Goal: Transaction & Acquisition: Purchase product/service

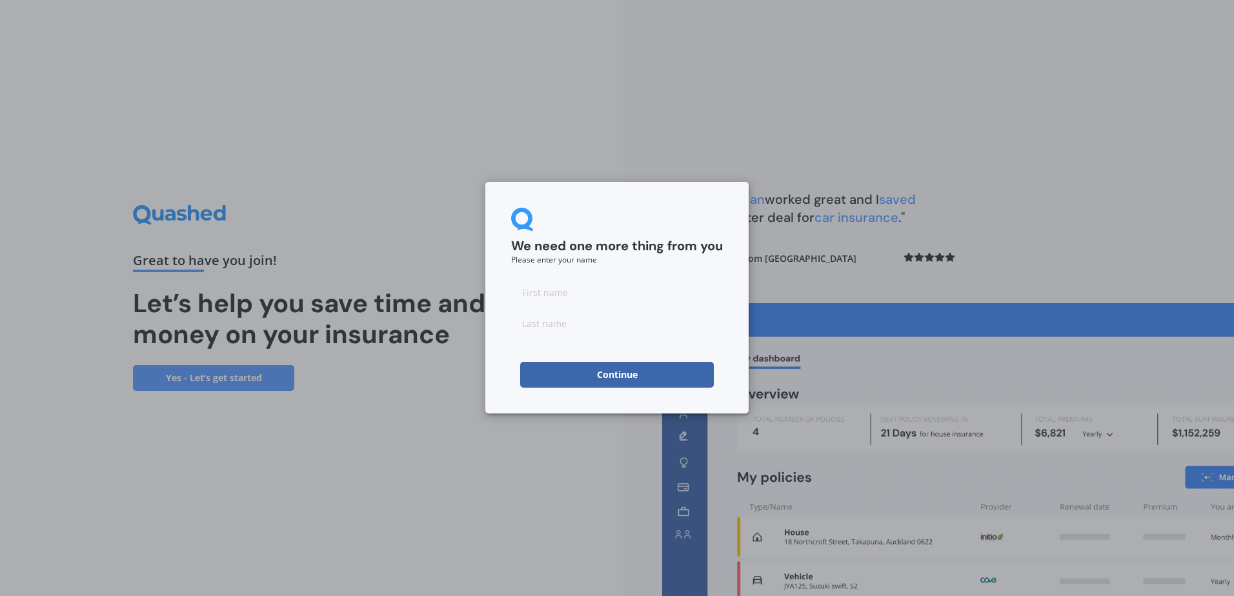
click at [544, 292] on input at bounding box center [617, 293] width 212 height 26
type input "Grant"
type input "[PERSON_NAME]"
click at [620, 369] on button "Continue" at bounding box center [617, 375] width 194 height 26
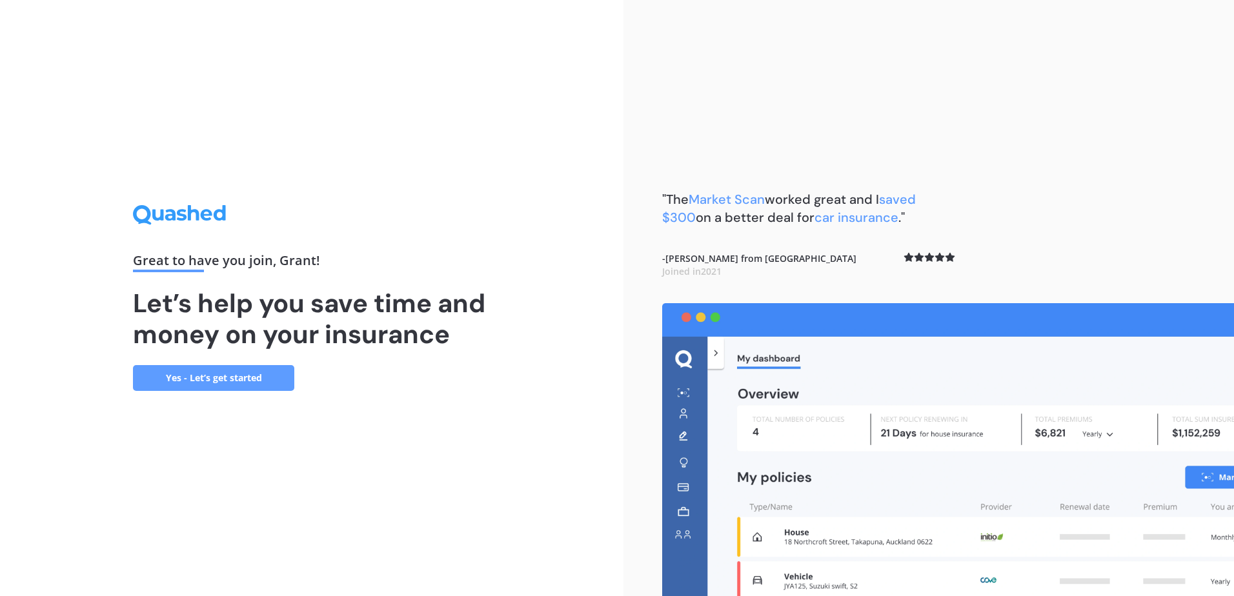
click at [200, 378] on link "Yes - Let’s get started" at bounding box center [213, 378] width 161 height 26
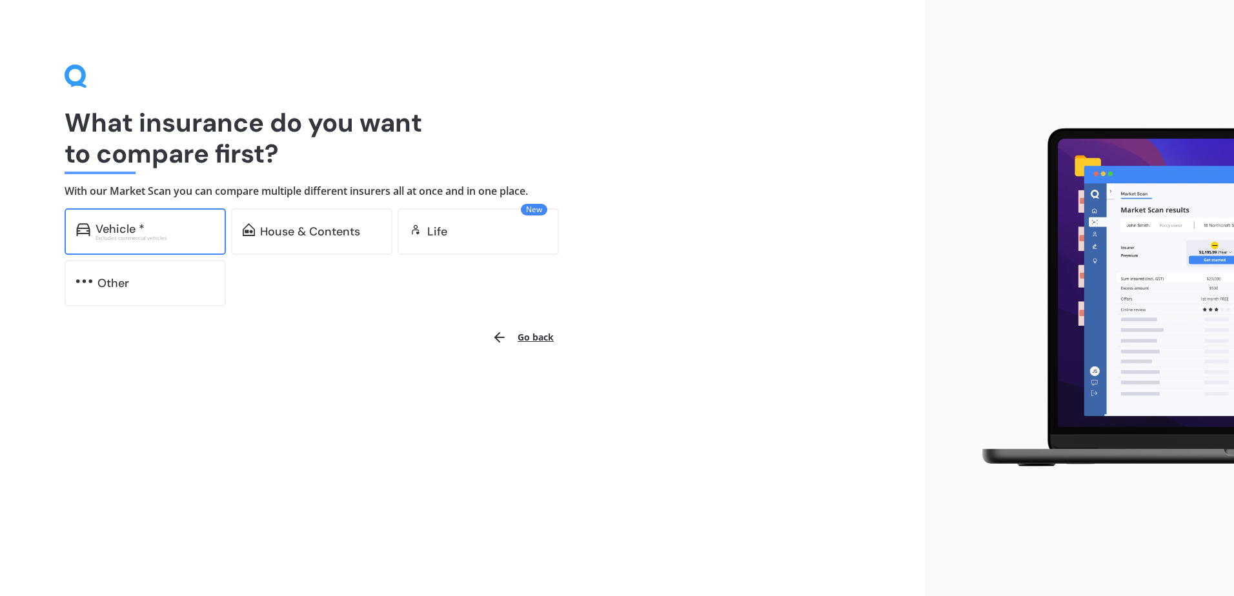
click at [141, 232] on div "Vehicle *" at bounding box center [120, 229] width 49 height 13
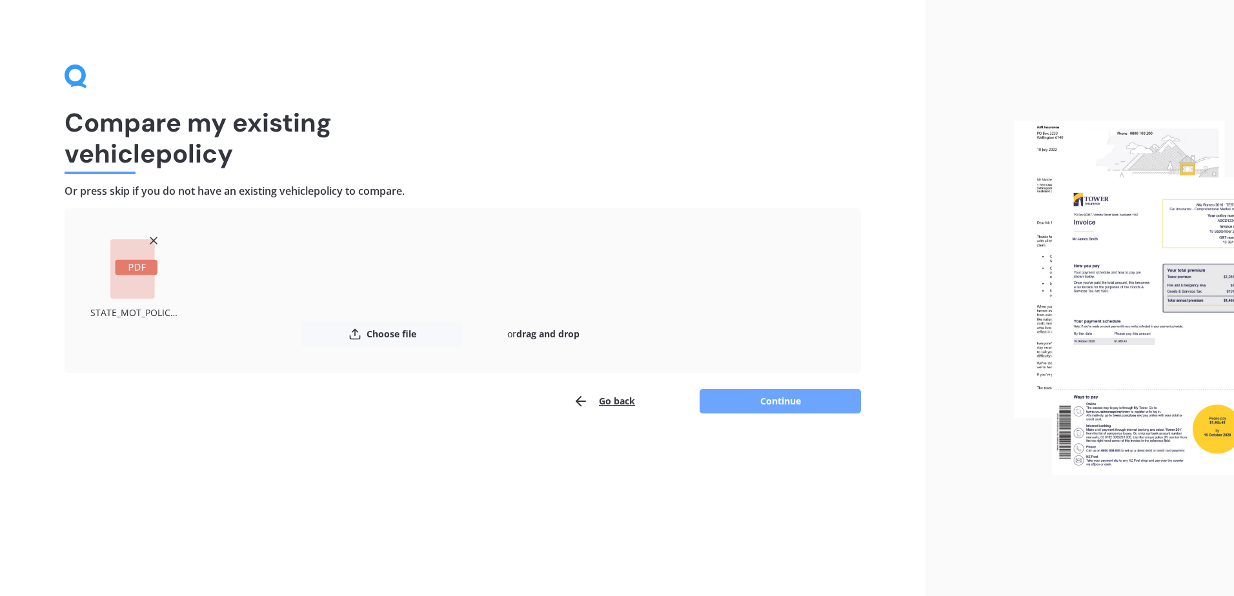
click at [784, 398] on button "Continue" at bounding box center [780, 401] width 161 height 25
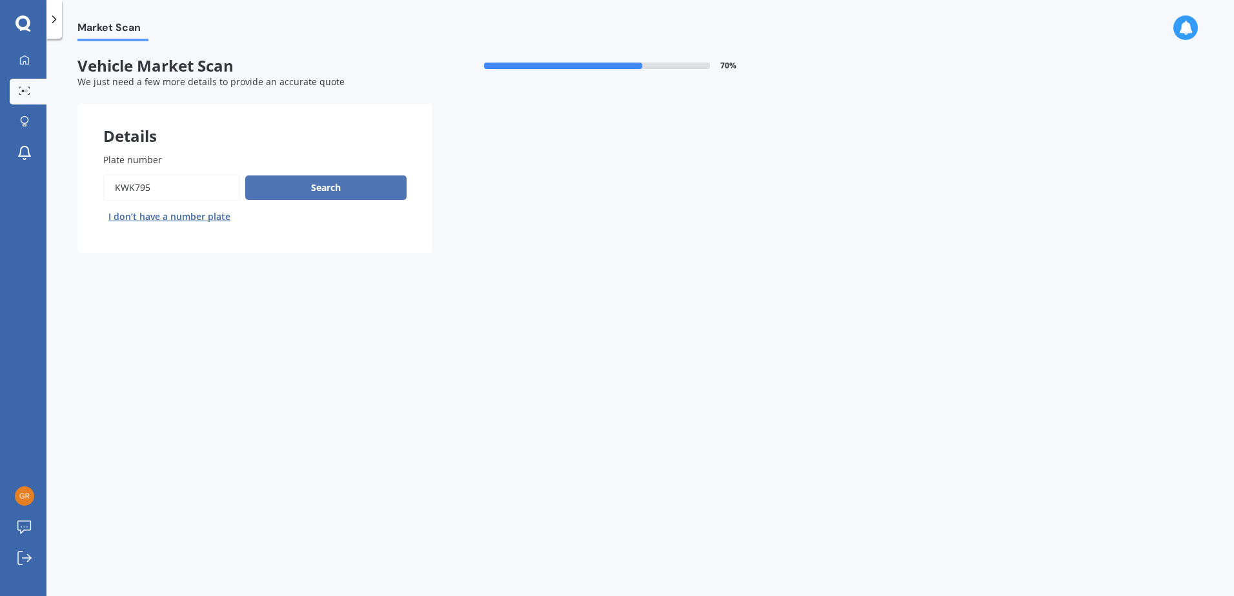
click at [325, 185] on button "Search" at bounding box center [325, 188] width 161 height 25
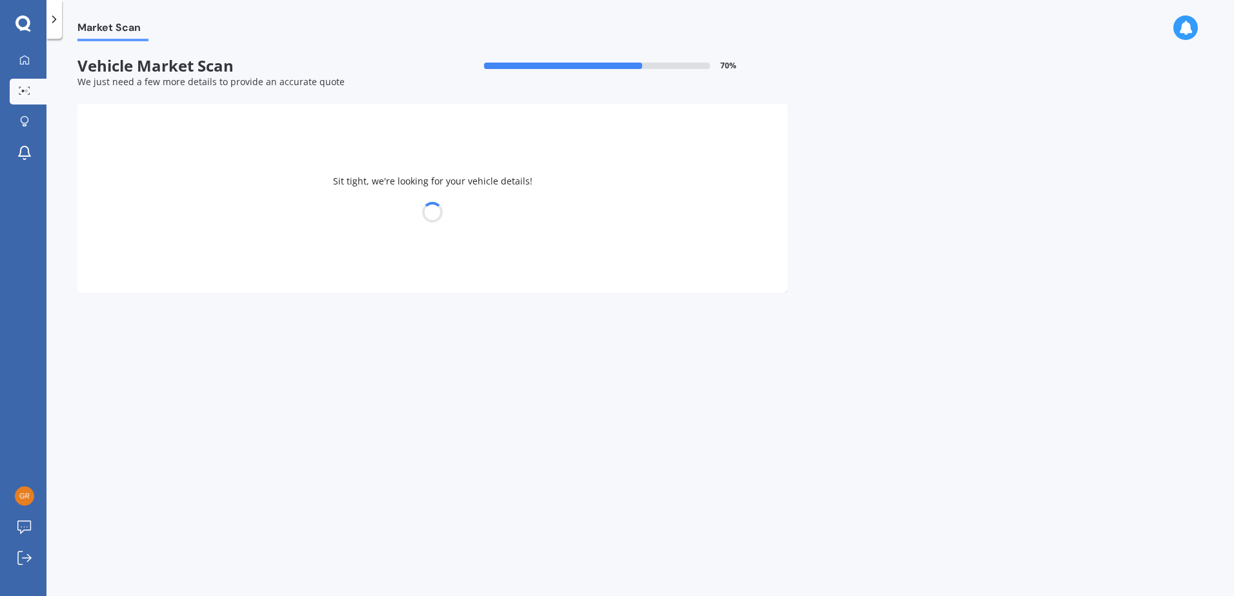
select select "MAZDA"
select select "3"
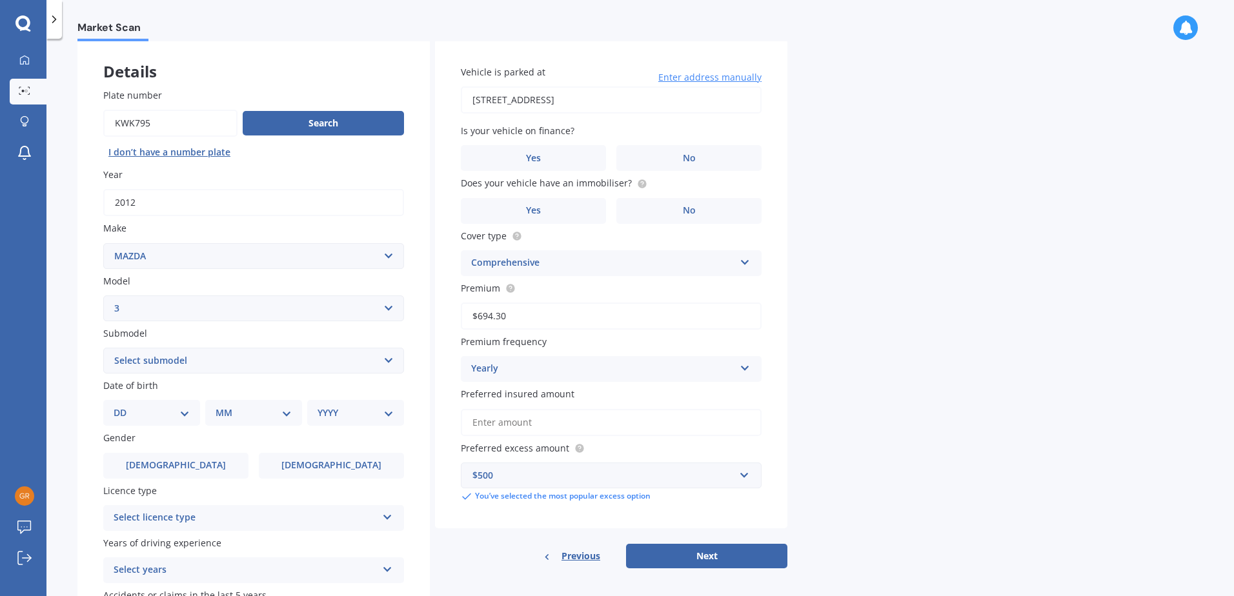
scroll to position [129, 0]
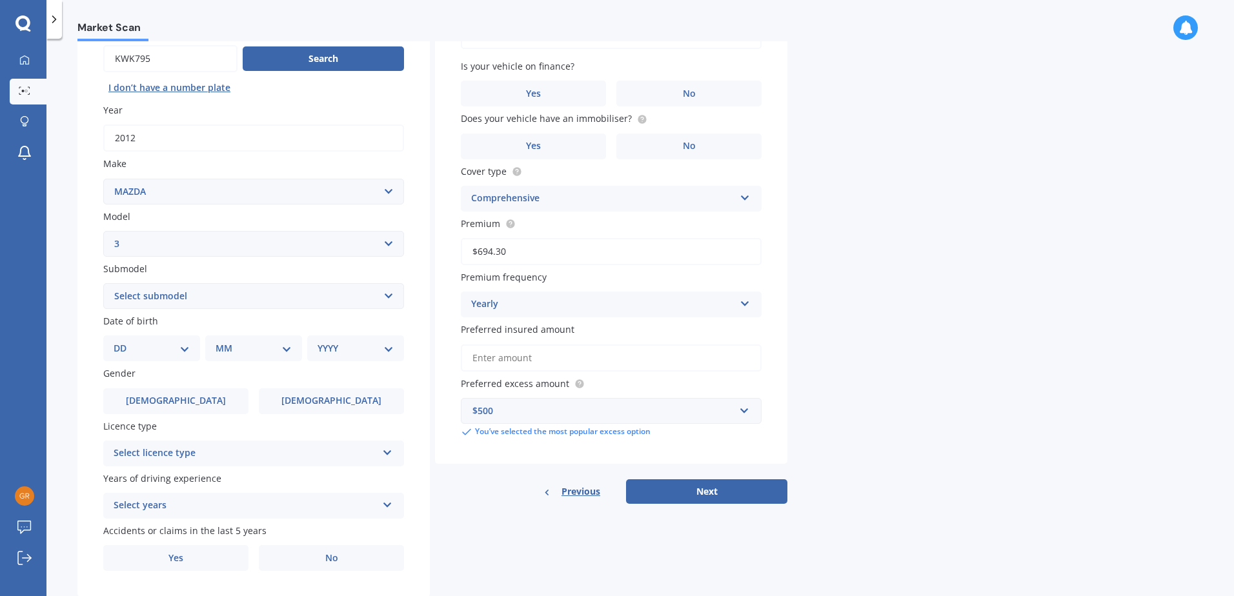
click at [221, 292] on select "Select submodel (all other) 2.0 GLX 2.0GSX Hatch MPS 2.3 6MT MPS Turbo SP22 LTD…" at bounding box center [253, 296] width 301 height 26
select select "2.0 GLX"
click at [103, 283] on select "Select submodel (all other) 2.0 GLX 2.0GSX Hatch MPS 2.3 6MT MPS Turbo SP22 LTD…" at bounding box center [253, 296] width 301 height 26
click at [185, 349] on select "DD 01 02 03 04 05 06 07 08 09 10 11 12 13 14 15 16 17 18 19 20 21 22 23 24 25 2…" at bounding box center [152, 348] width 76 height 14
select select "16"
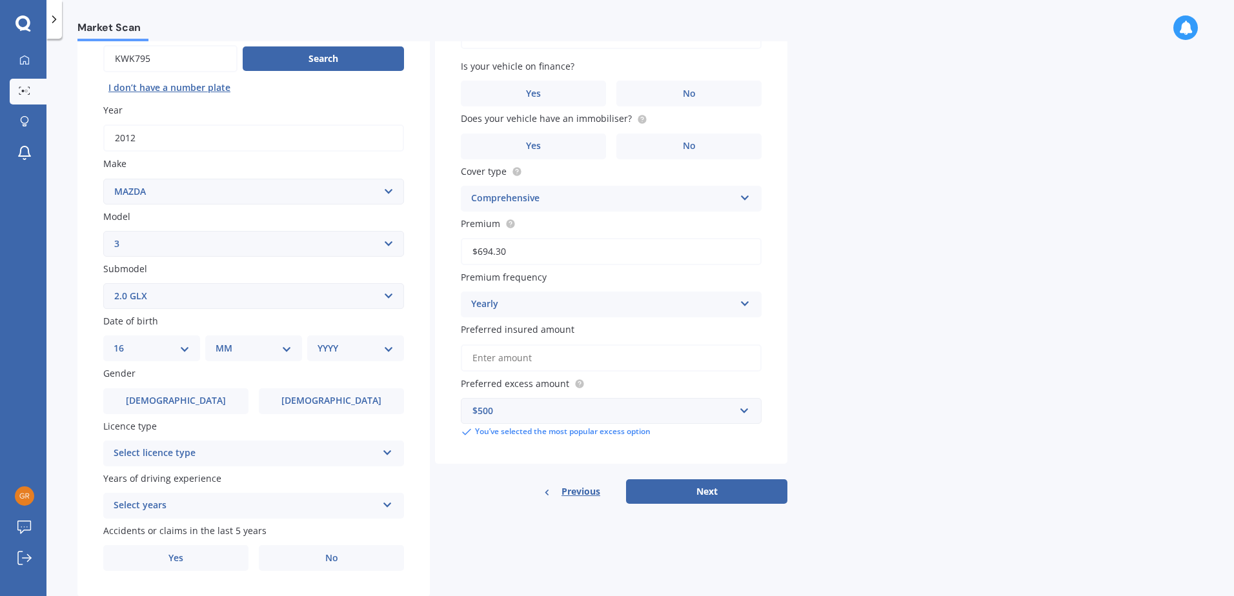
click at [124, 341] on select "DD 01 02 03 04 05 06 07 08 09 10 11 12 13 14 15 16 17 18 19 20 21 22 23 24 25 2…" at bounding box center [152, 348] width 76 height 14
click at [287, 347] on select "MM 01 02 03 04 05 06 07 08 09 10 11 12" at bounding box center [256, 348] width 71 height 14
select select "11"
click at [221, 341] on select "MM 01 02 03 04 05 06 07 08 09 10 11 12" at bounding box center [256, 348] width 71 height 14
click at [376, 347] on select "YYYY 2025 2024 2023 2022 2021 2020 2019 2018 2017 2016 2015 2014 2013 2012 2011…" at bounding box center [353, 348] width 71 height 14
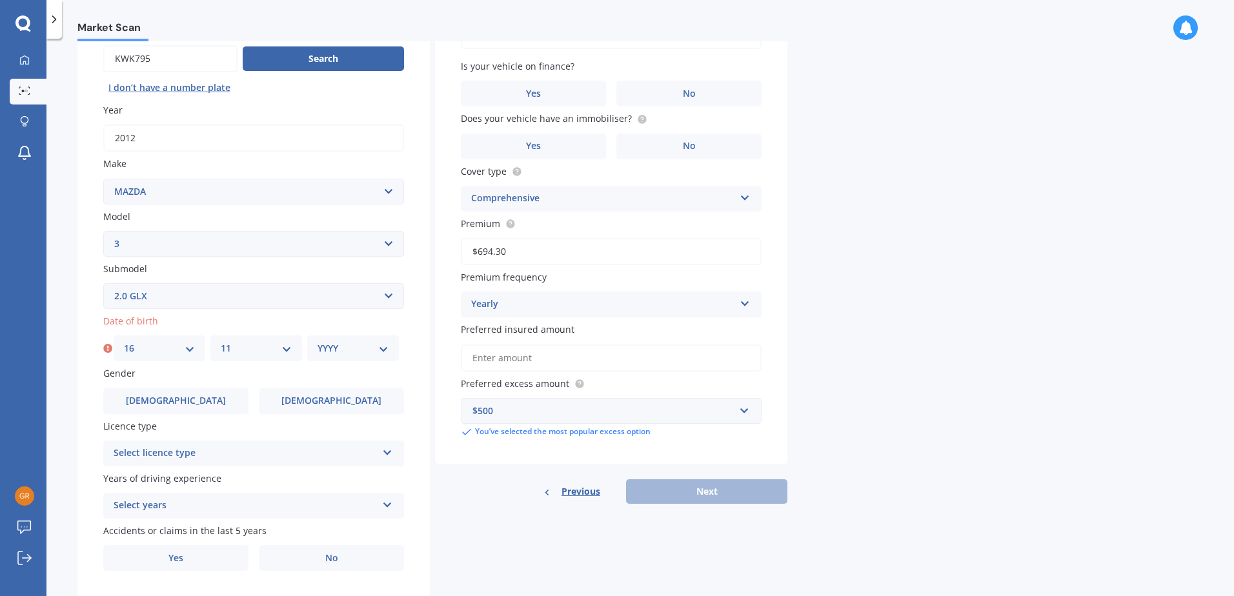
select select "1963"
click at [318, 341] on select "YYYY 2025 2024 2023 2022 2021 2020 2019 2018 2017 2016 2015 2014 2013 2012 2011…" at bounding box center [353, 348] width 71 height 14
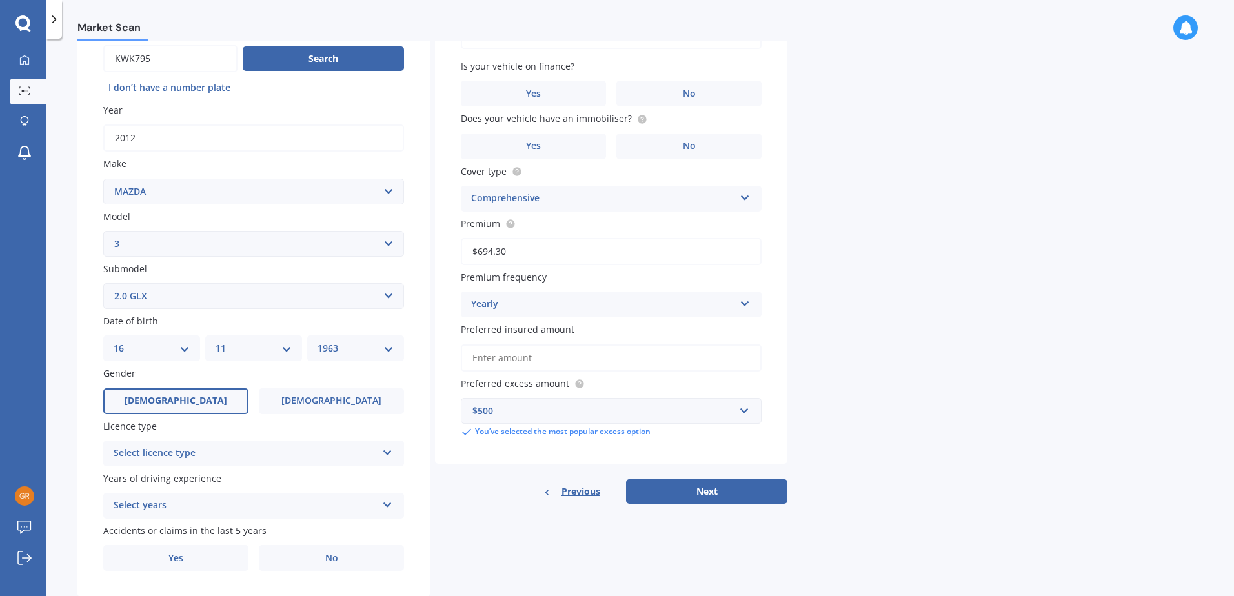
click at [190, 397] on label "[DEMOGRAPHIC_DATA]" at bounding box center [175, 402] width 145 height 26
click at [0, 0] on input "[DEMOGRAPHIC_DATA]" at bounding box center [0, 0] width 0 height 0
click at [224, 455] on div "Select licence type" at bounding box center [245, 453] width 263 height 15
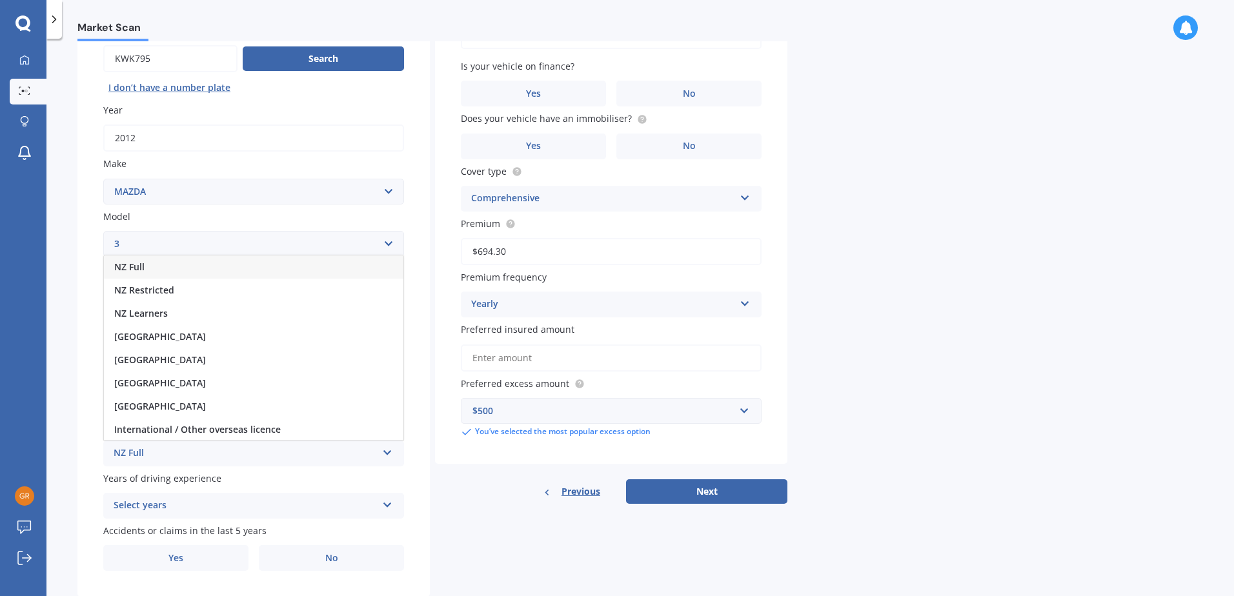
click at [158, 269] on div "NZ Full" at bounding box center [254, 267] width 300 height 23
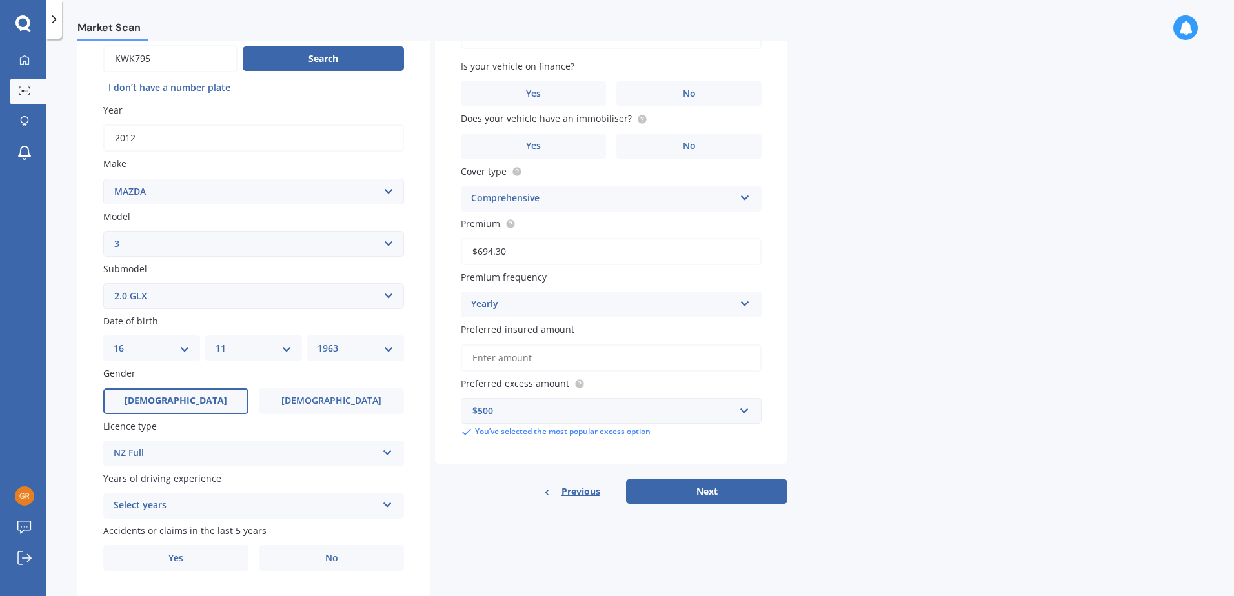
click at [198, 503] on div "Select years" at bounding box center [245, 505] width 263 height 15
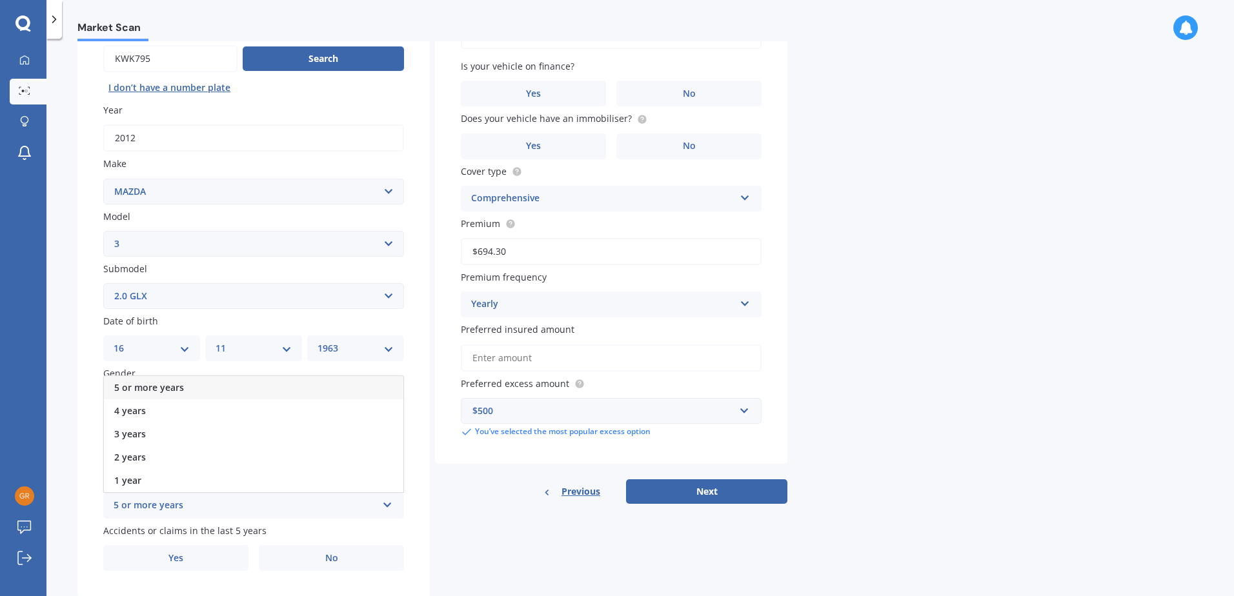
click at [214, 391] on div "5 or more years" at bounding box center [254, 387] width 300 height 23
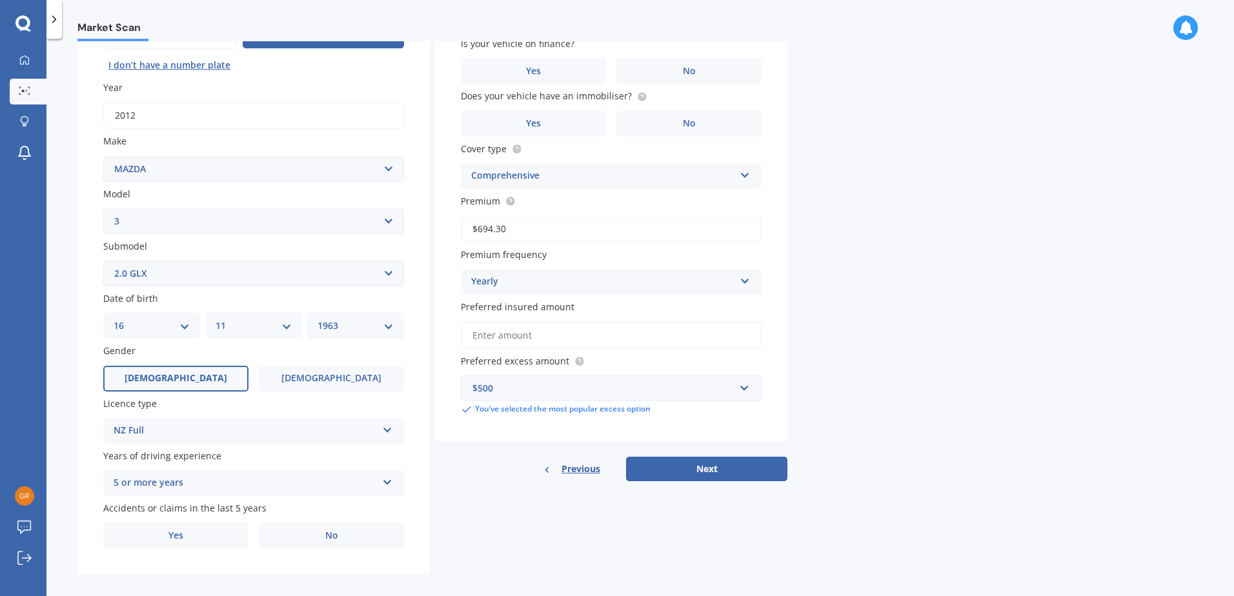
scroll to position [163, 0]
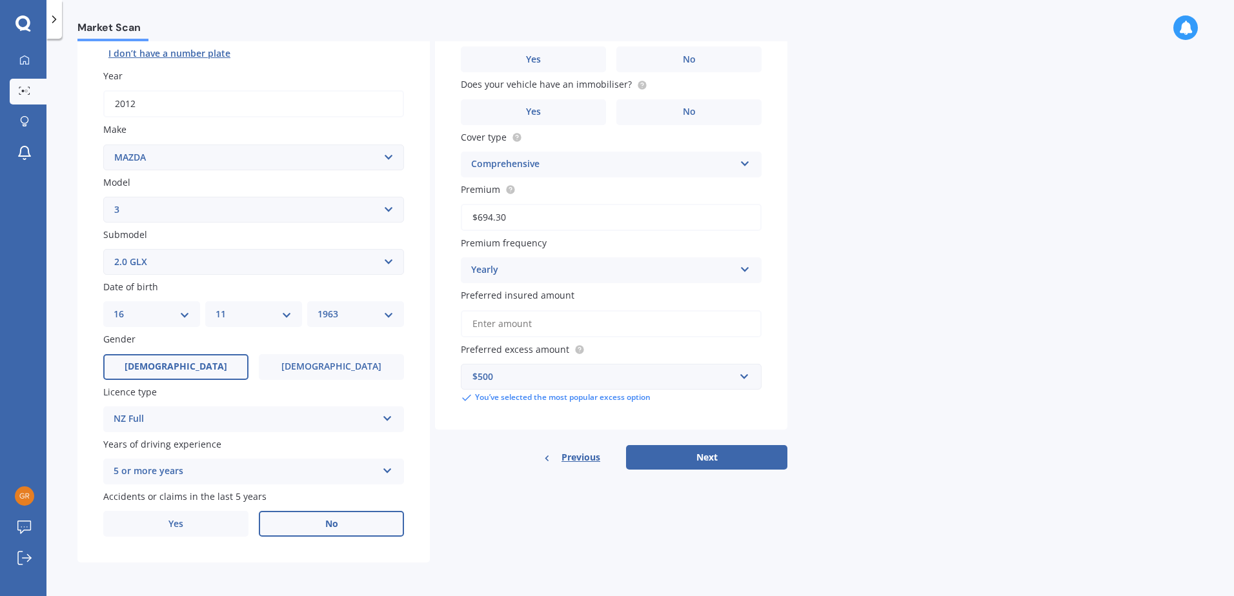
click at [345, 525] on label "No" at bounding box center [331, 524] width 145 height 26
click at [0, 0] on input "No" at bounding box center [0, 0] width 0 height 0
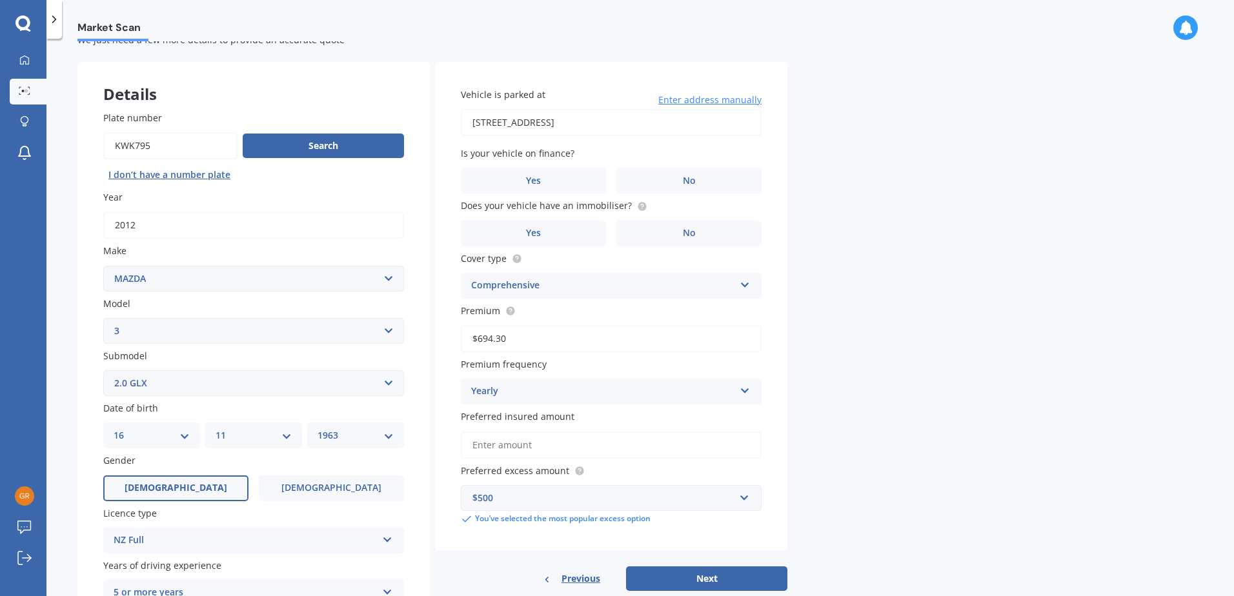
scroll to position [65, 0]
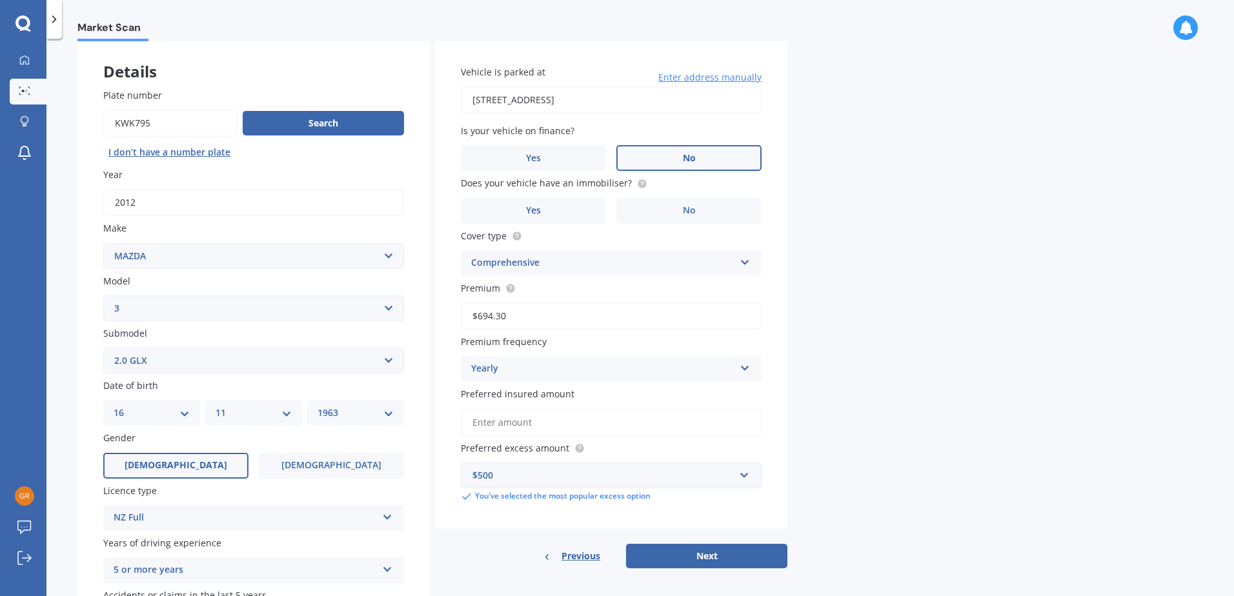
click at [704, 155] on label "No" at bounding box center [688, 158] width 145 height 26
click at [0, 0] on input "No" at bounding box center [0, 0] width 0 height 0
click at [677, 209] on label "No" at bounding box center [688, 211] width 145 height 26
click at [0, 0] on input "No" at bounding box center [0, 0] width 0 height 0
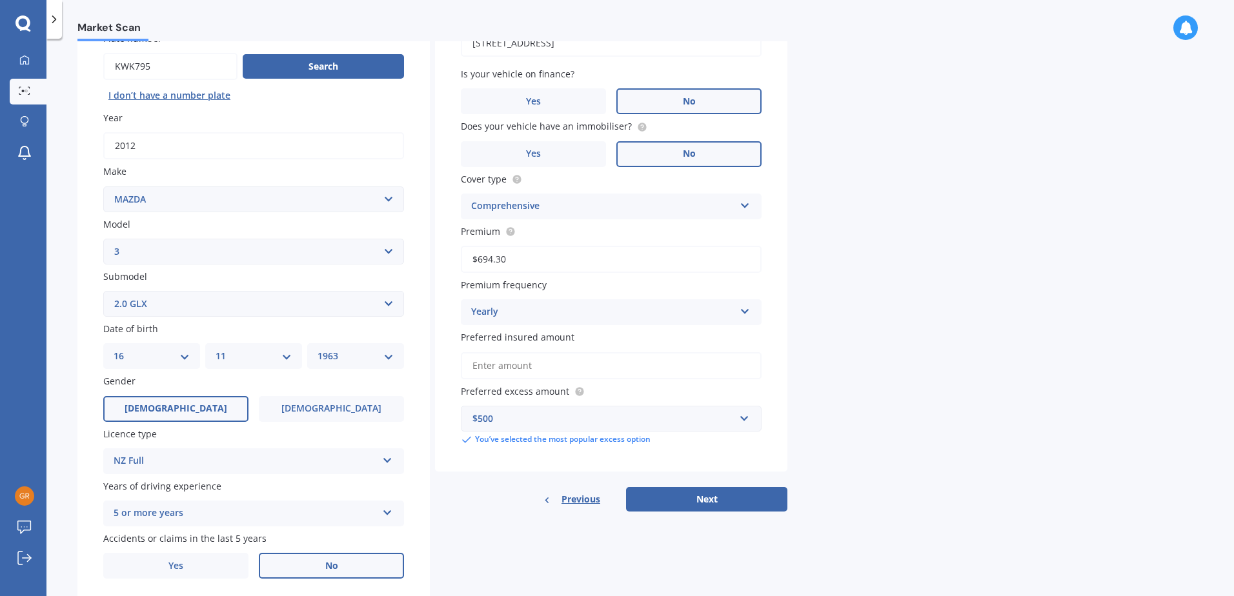
scroll to position [99, 0]
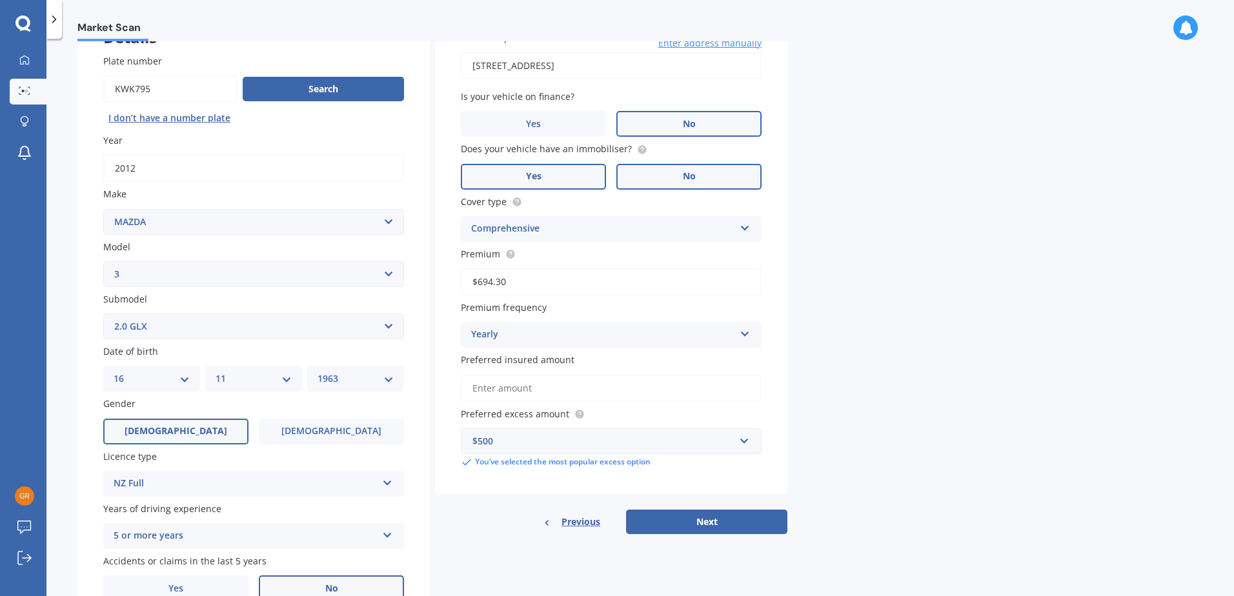
click at [562, 171] on label "Yes" at bounding box center [533, 177] width 145 height 26
click at [0, 0] on input "Yes" at bounding box center [0, 0] width 0 height 0
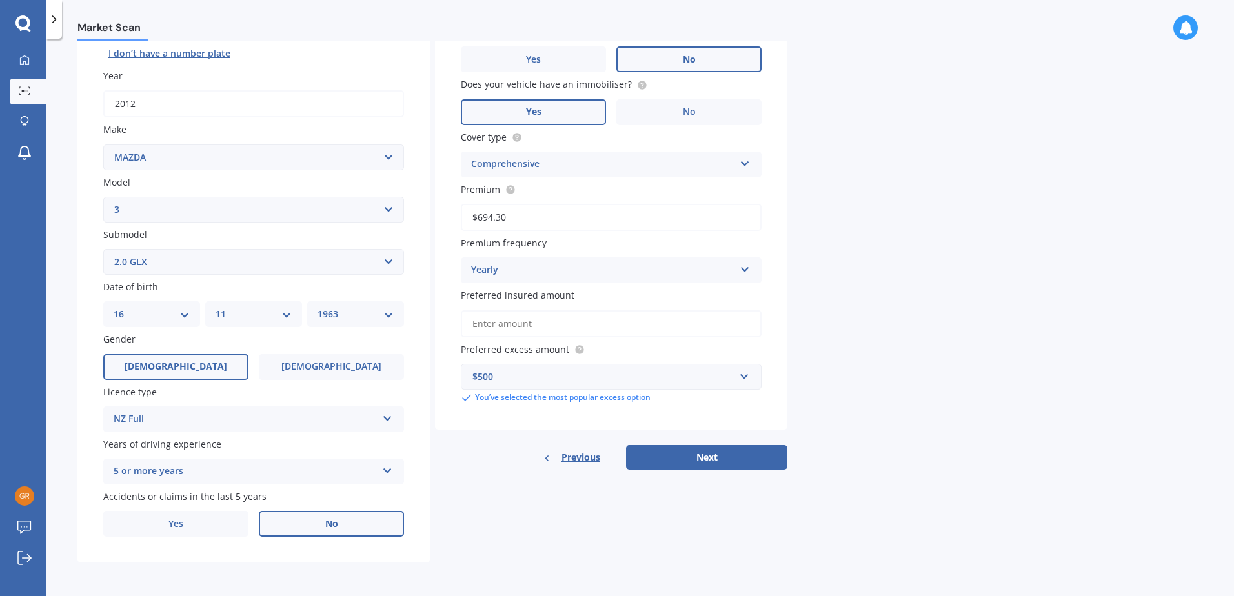
click at [537, 322] on input "Preferred insured amount" at bounding box center [611, 323] width 301 height 27
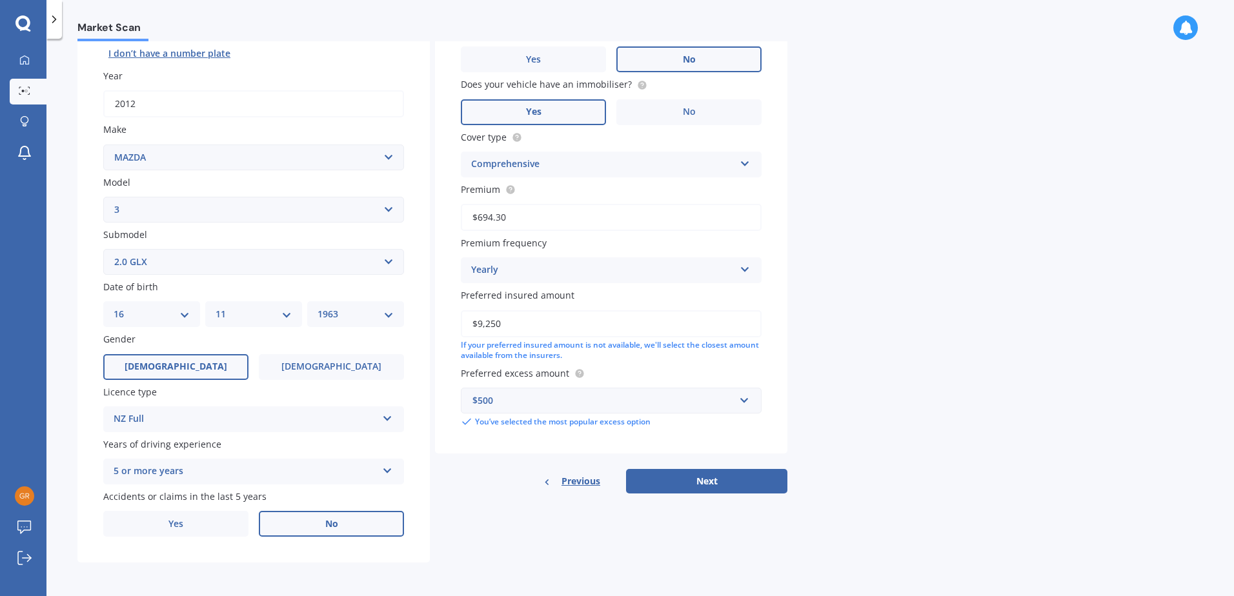
type input "$9,250"
click at [842, 363] on div "Market Scan Vehicle Market Scan 70 % We just need a few more details to provide…" at bounding box center [640, 320] width 1188 height 558
click at [704, 481] on button "Next" at bounding box center [706, 481] width 161 height 25
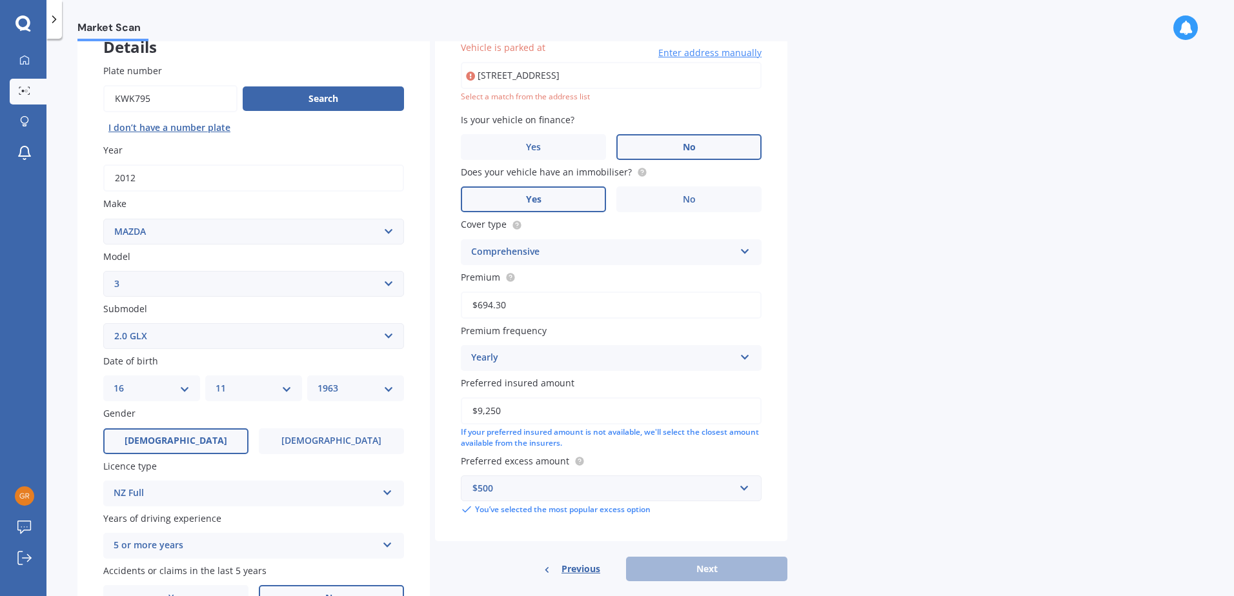
scroll to position [88, 0]
type input "[STREET_ADDRESS]"
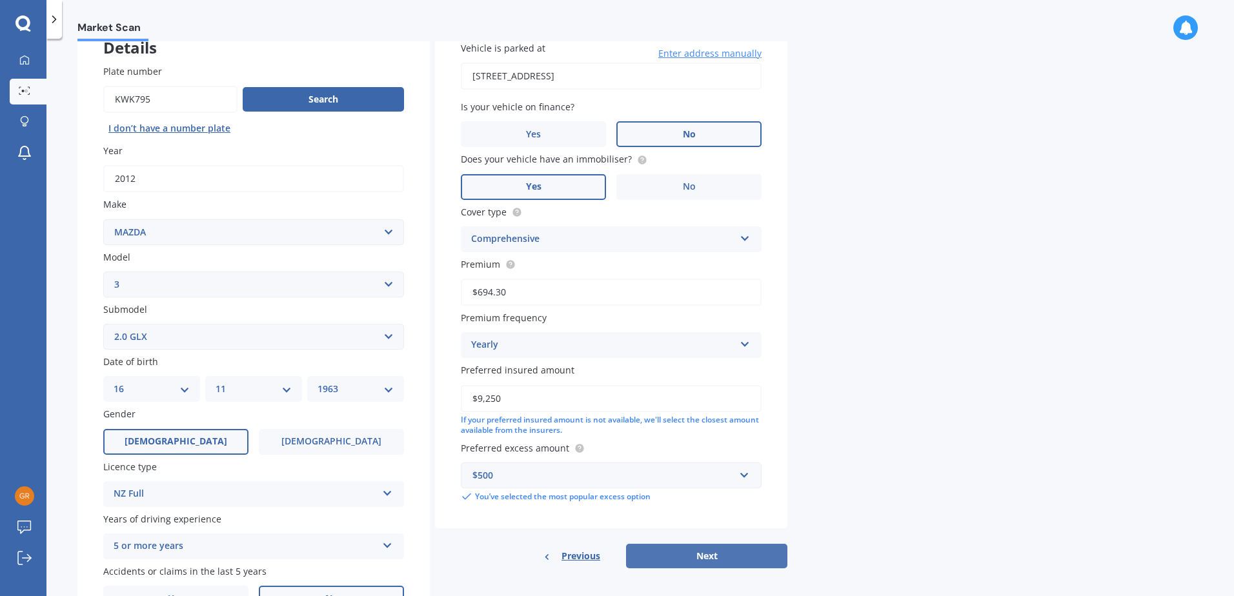
click at [707, 556] on button "Next" at bounding box center [706, 556] width 161 height 25
select select "16"
select select "11"
select select "1963"
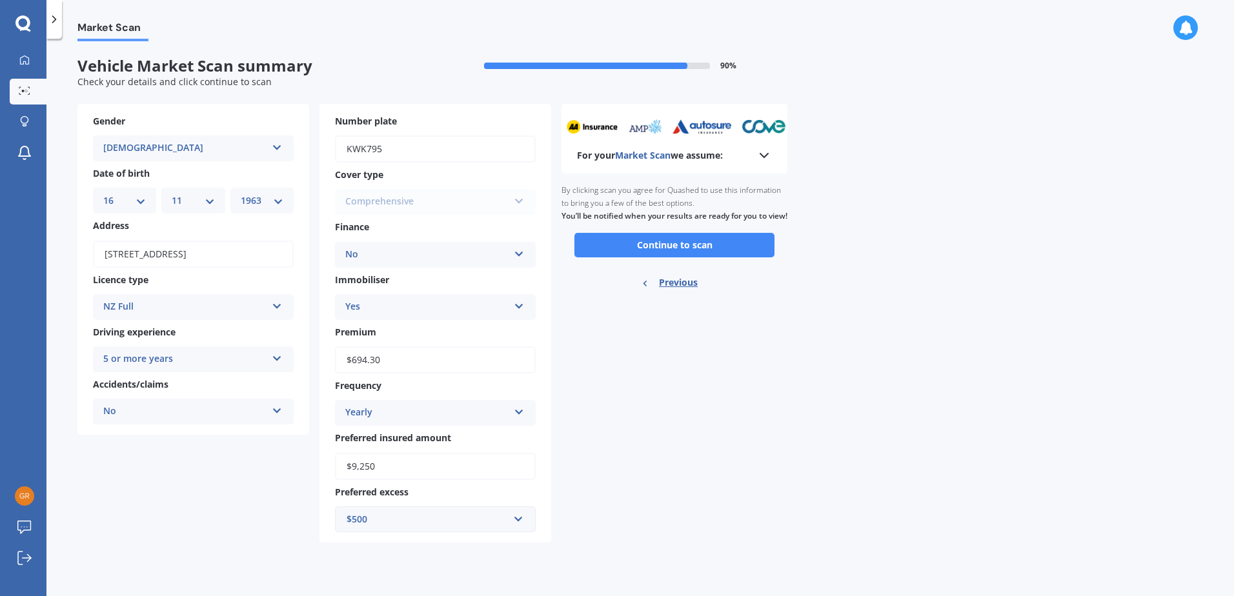
scroll to position [0, 0]
click at [665, 254] on button "Continue to scan" at bounding box center [675, 245] width 200 height 25
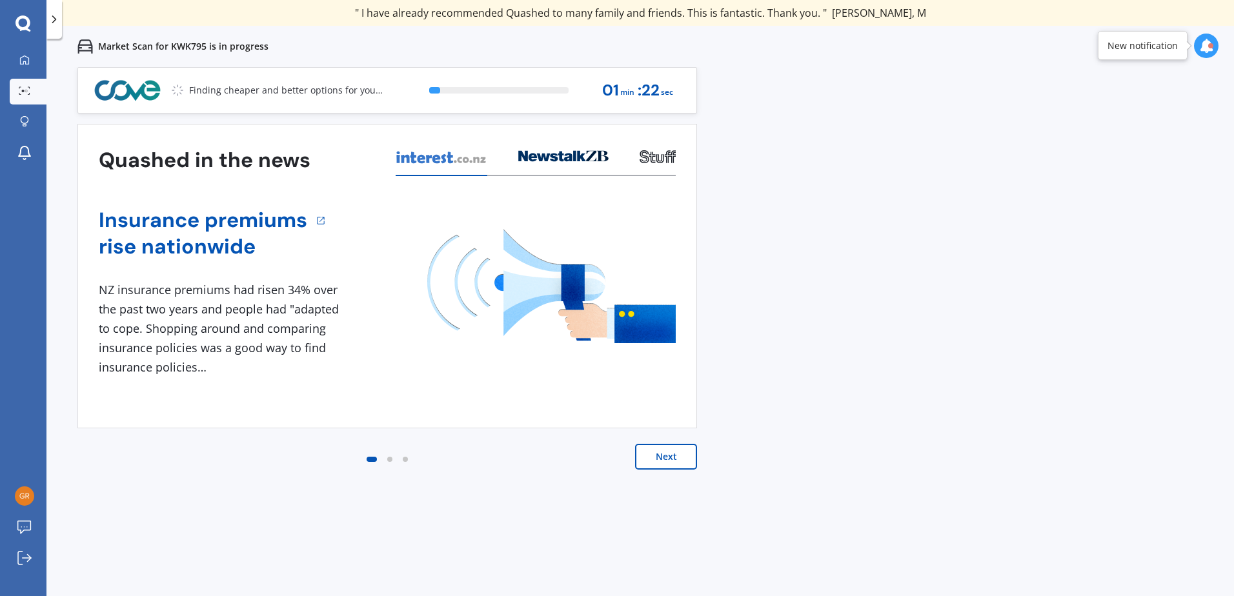
click at [662, 453] on button "Next" at bounding box center [666, 457] width 62 height 26
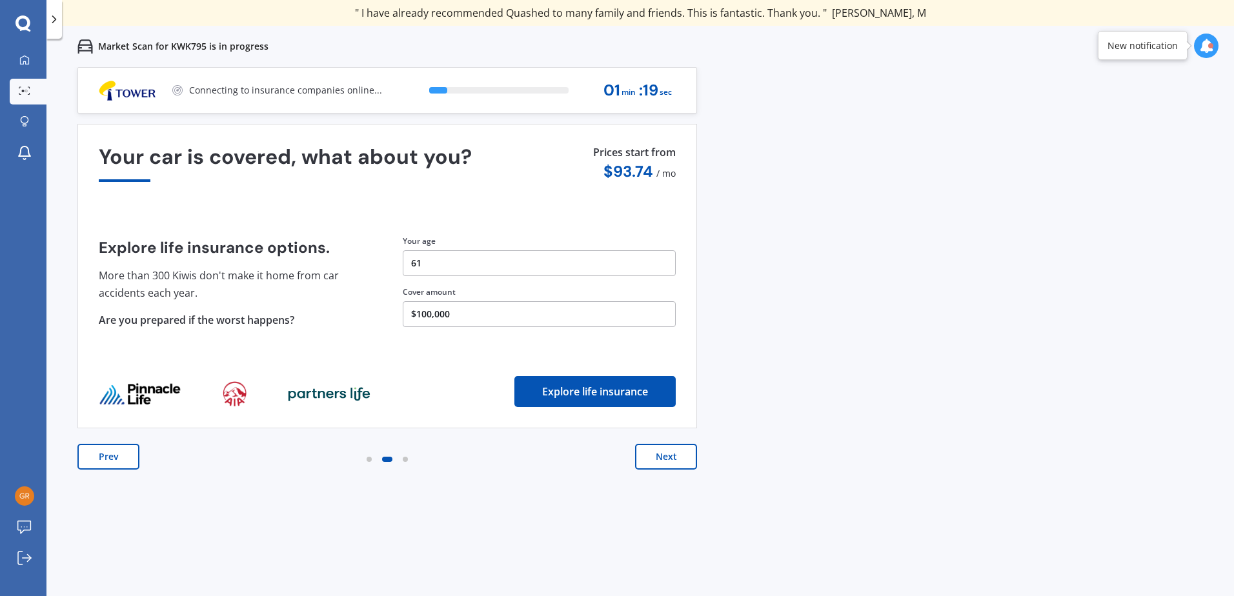
click at [658, 454] on button "Next" at bounding box center [666, 457] width 62 height 26
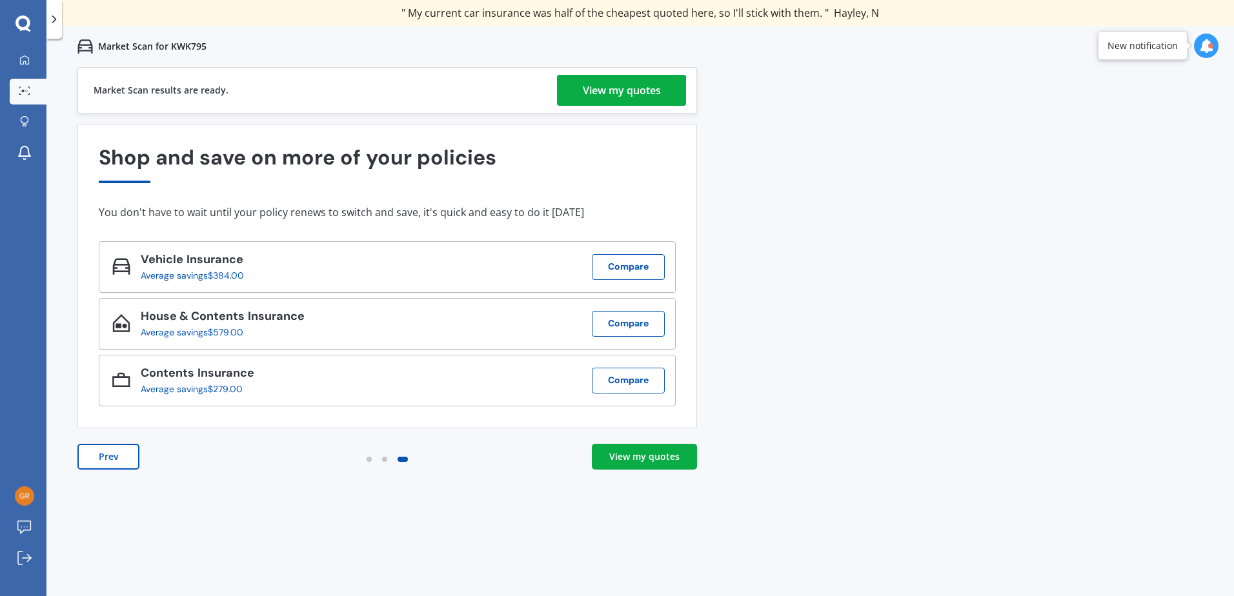
click at [629, 88] on div "View my quotes" at bounding box center [622, 90] width 78 height 31
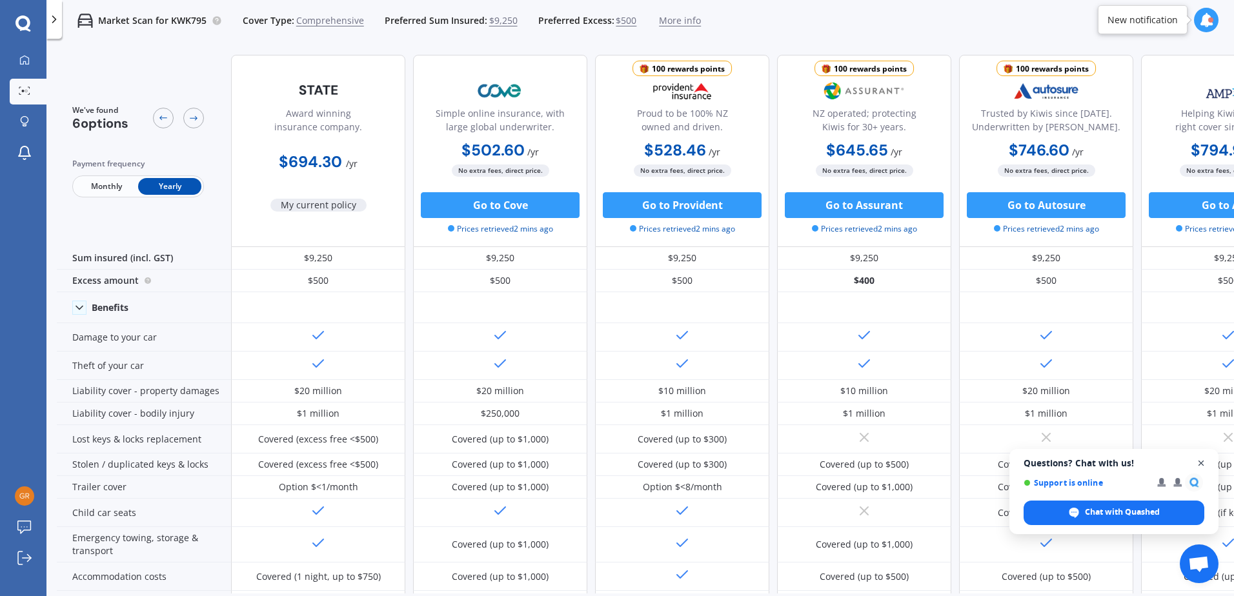
click at [1198, 463] on span "Open chat" at bounding box center [1202, 464] width 16 height 16
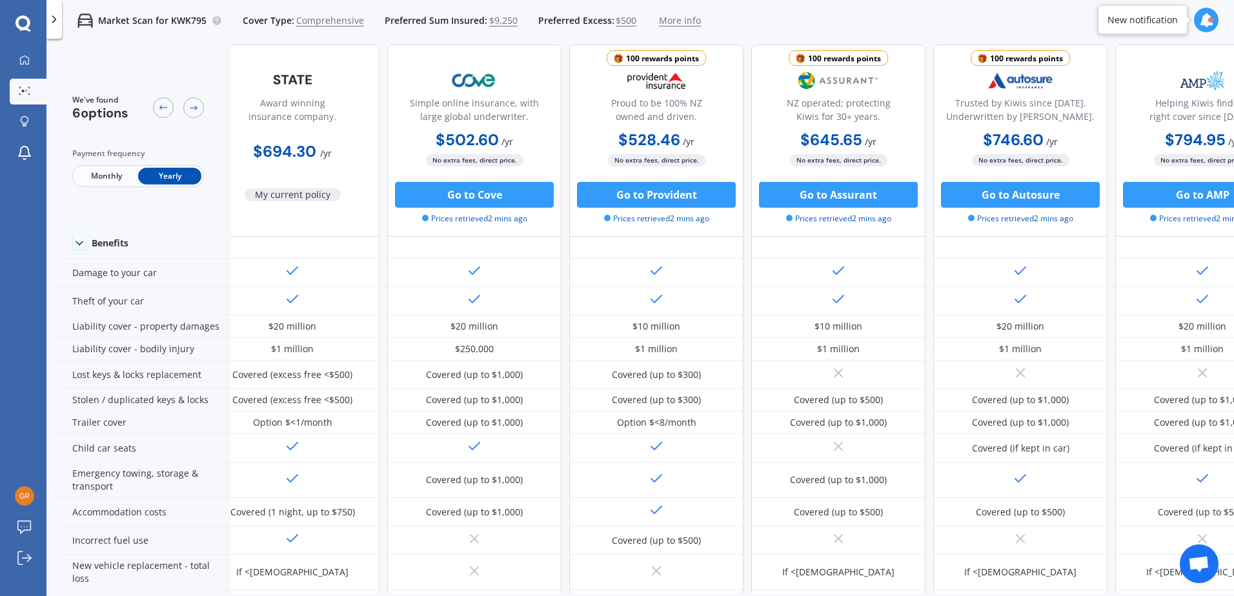
scroll to position [65, 0]
